Goal: Task Accomplishment & Management: Manage account settings

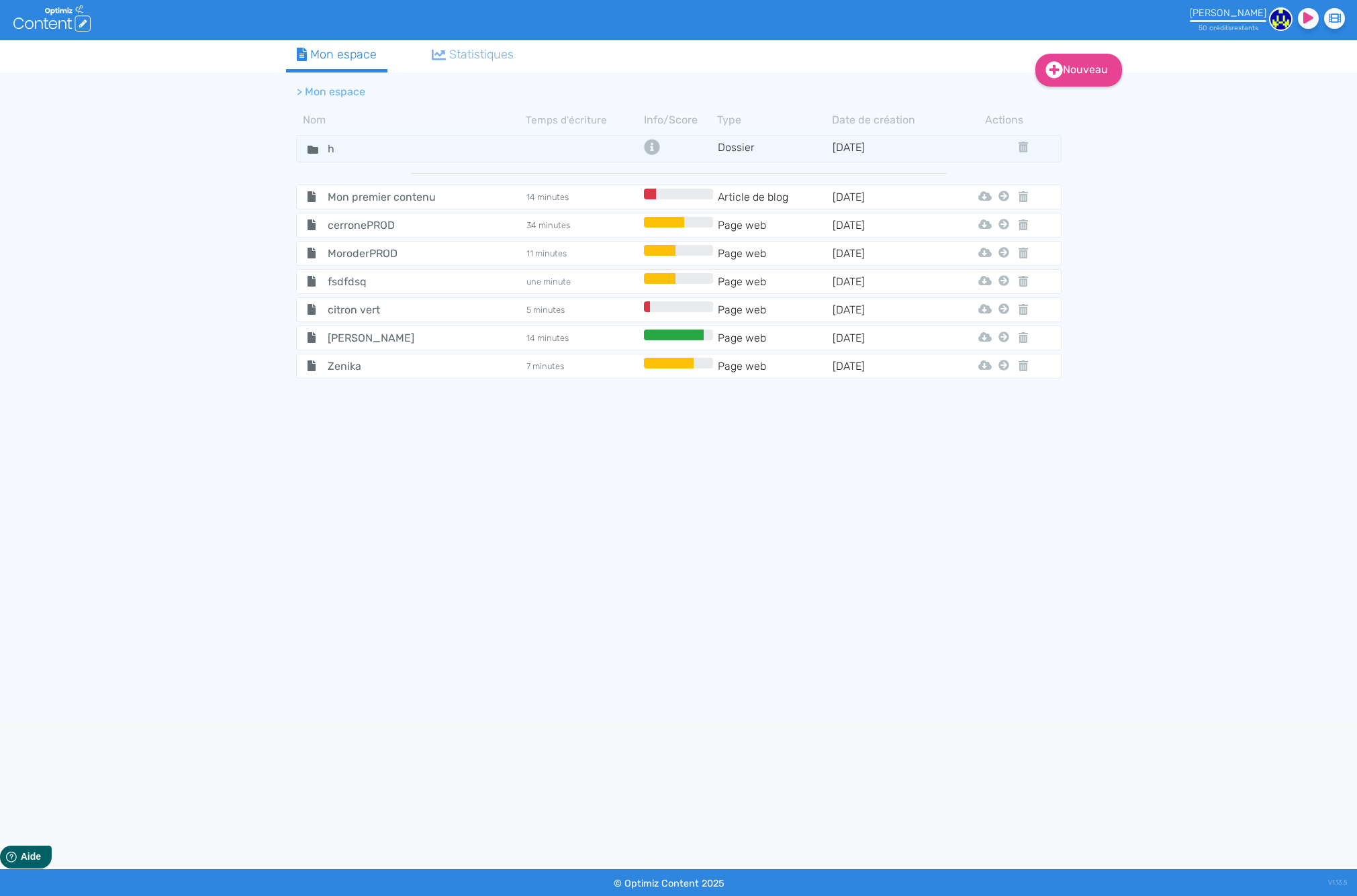
click at [1285, 23] on img at bounding box center [1281, 20] width 24 height 24
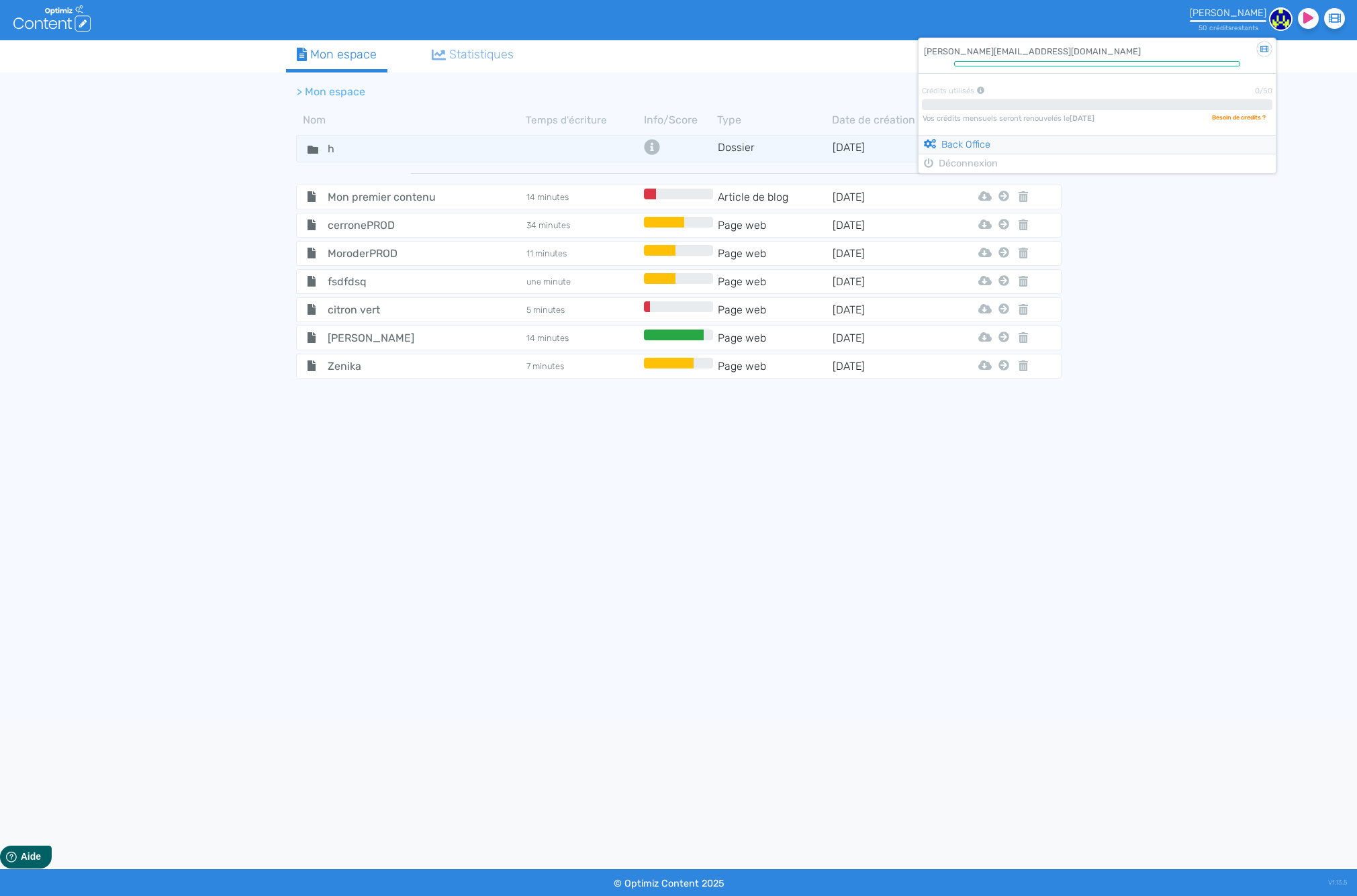
click at [991, 141] on link "Back Office" at bounding box center [957, 145] width 67 height 12
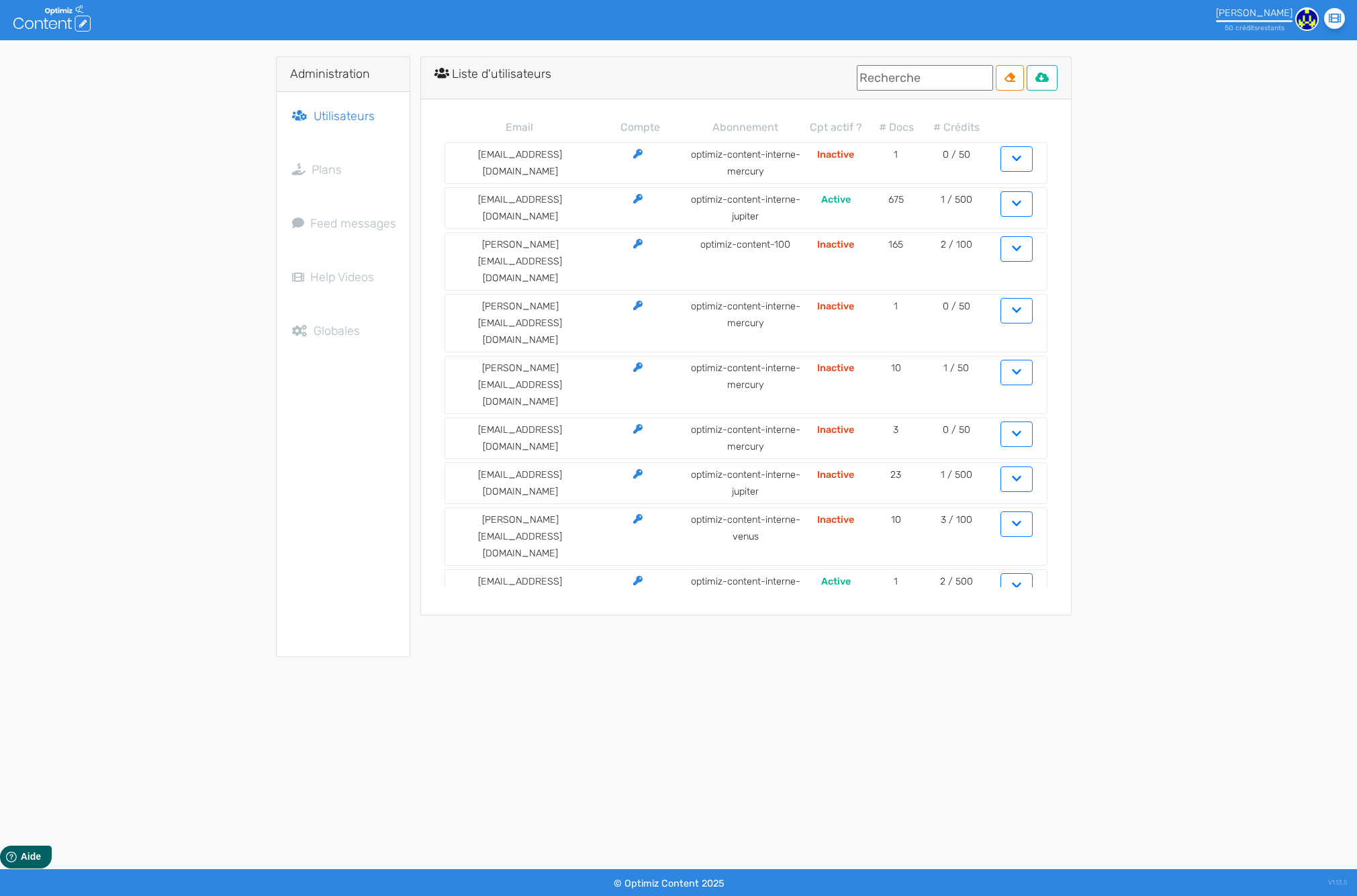
click at [905, 78] on input "text" at bounding box center [925, 78] width 137 height 26
type input "open"
click at [1047, 81] on icon at bounding box center [1042, 78] width 14 height 10
click at [909, 80] on input "open" at bounding box center [925, 78] width 137 height 26
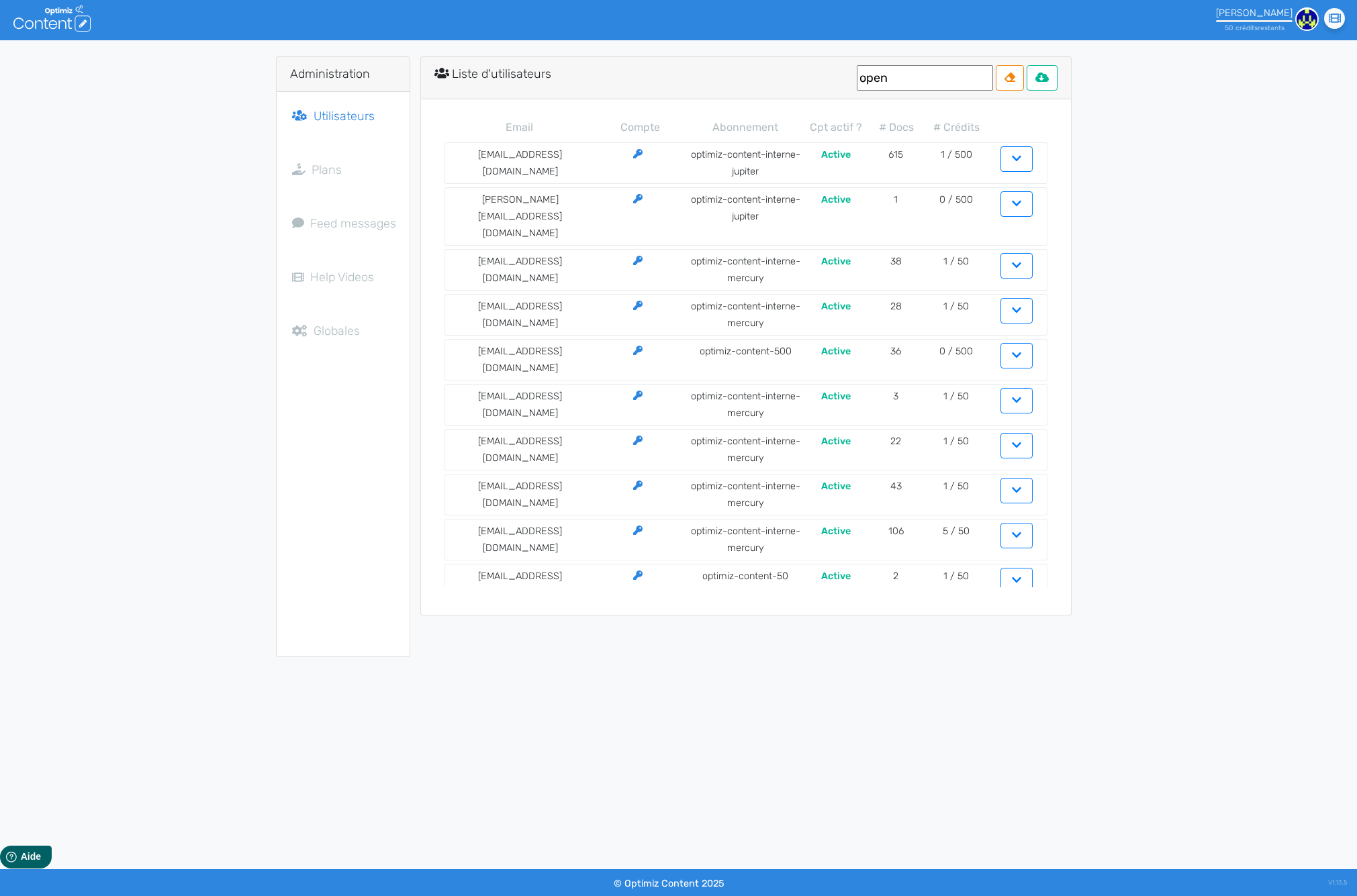
click at [866, 74] on input "open" at bounding box center [925, 78] width 137 height 26
click at [534, 157] on td "[EMAIL_ADDRESS][DOMAIN_NAME]" at bounding box center [521, 163] width 151 height 33
click at [1013, 157] on icon "button" at bounding box center [1018, 157] width 10 height 5
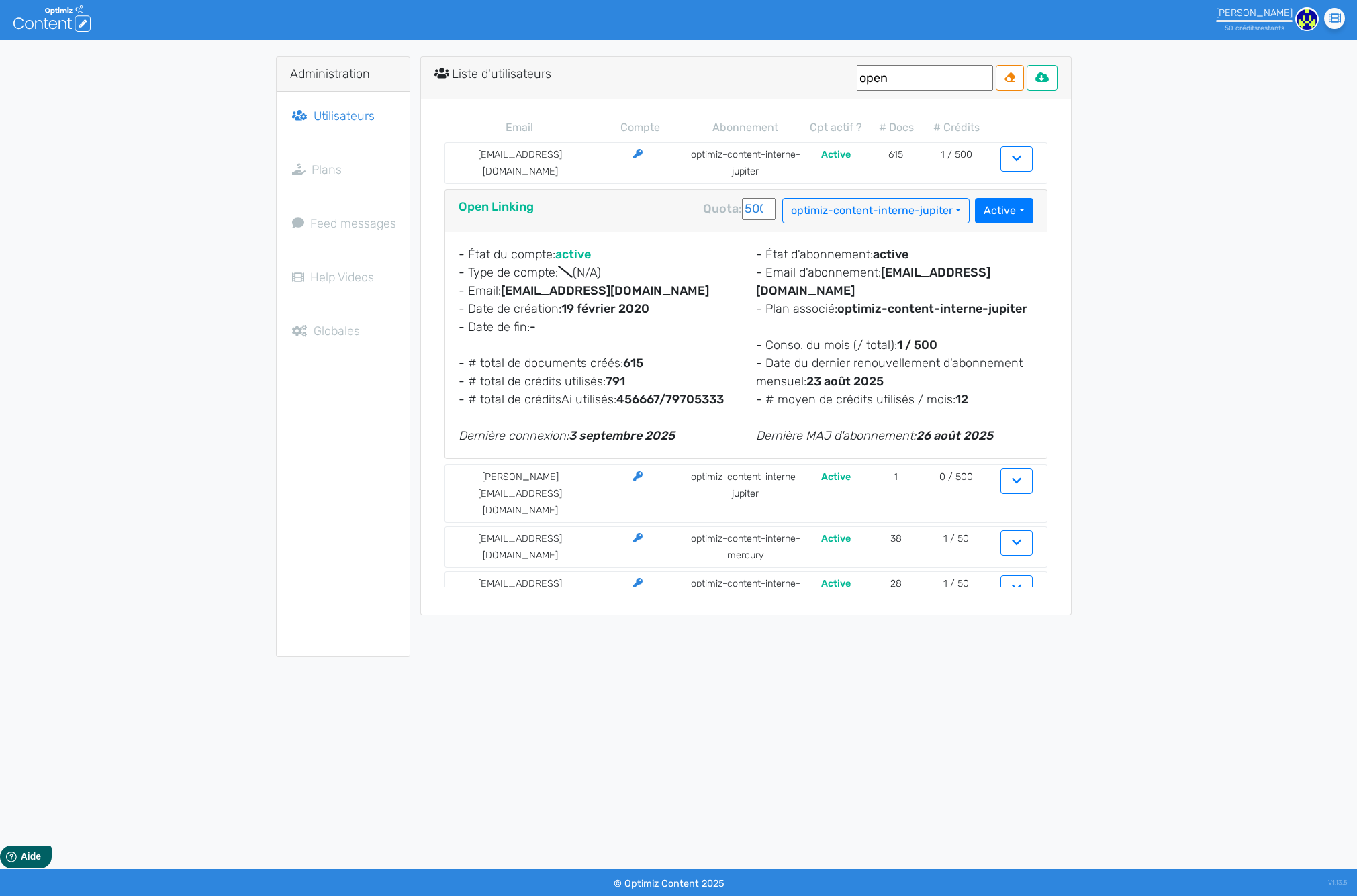
click at [993, 209] on button "Active" at bounding box center [1004, 210] width 58 height 26
click at [706, 259] on div "- État du compte: active - Type de compte: (N/A) - Email: [EMAIL_ADDRESS][DOMAI…" at bounding box center [597, 345] width 297 height 200
click at [1285, 20] on div "50 crédit s restant s" at bounding box center [1255, 25] width 77 height 16
